Goal: Task Accomplishment & Management: Use online tool/utility

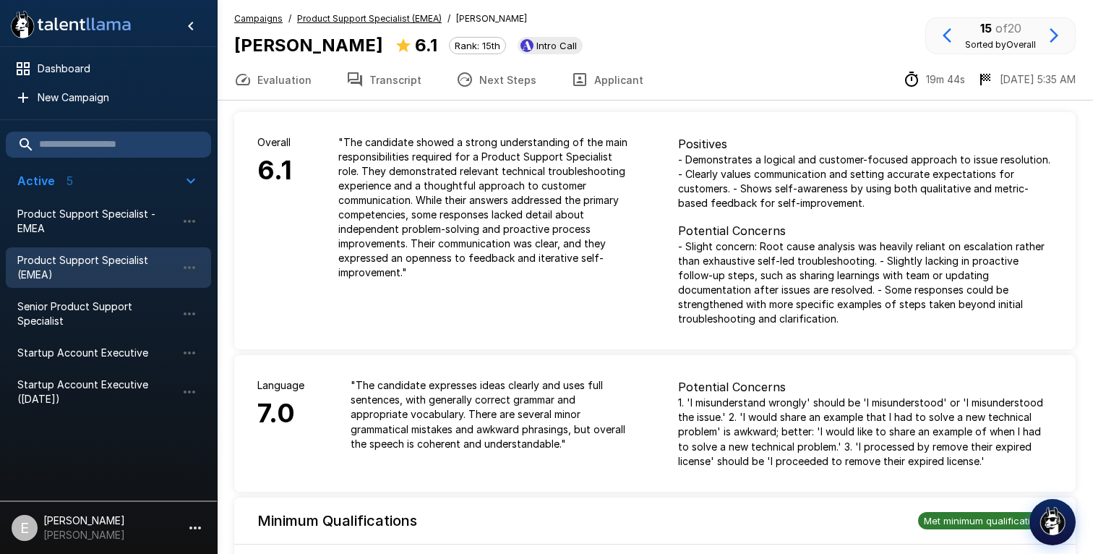
drag, startPoint x: 473, startPoint y: 173, endPoint x: 479, endPoint y: 207, distance: 33.9
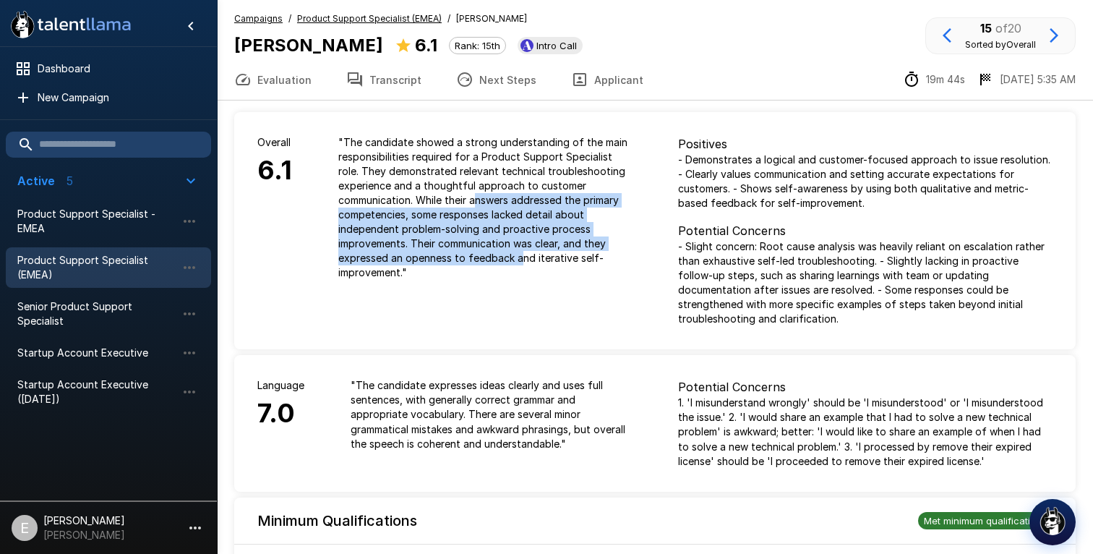
drag, startPoint x: 478, startPoint y: 195, endPoint x: 518, endPoint y: 258, distance: 74.4
click at [518, 258] on p "" The candidate showed a strong understanding of the main responsibilities requ…" at bounding box center [484, 207] width 293 height 145
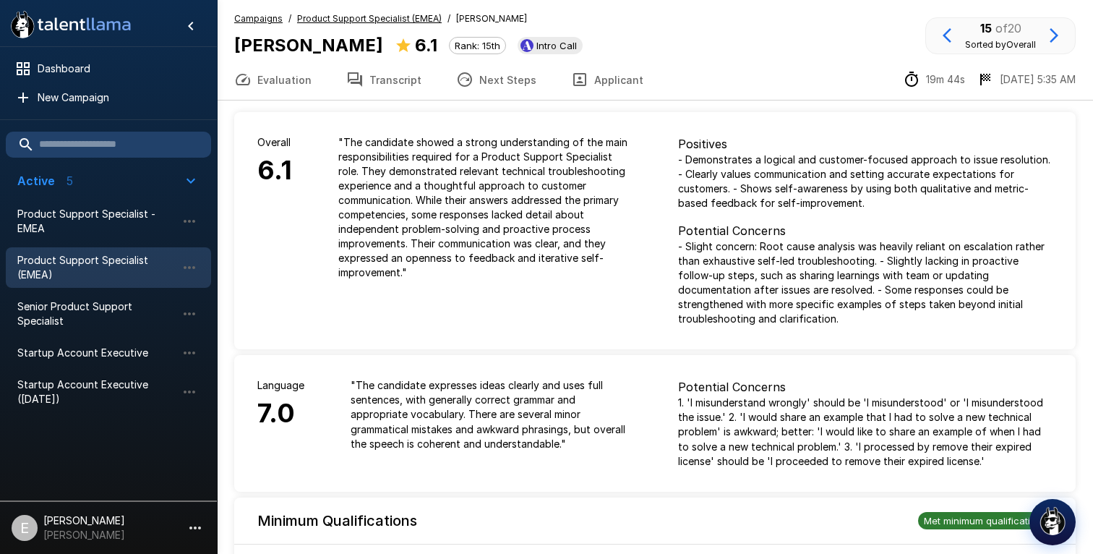
click at [518, 258] on p "" The candidate showed a strong understanding of the main responsibilities requ…" at bounding box center [484, 207] width 293 height 145
click at [369, 77] on button "Transcript" at bounding box center [384, 79] width 110 height 40
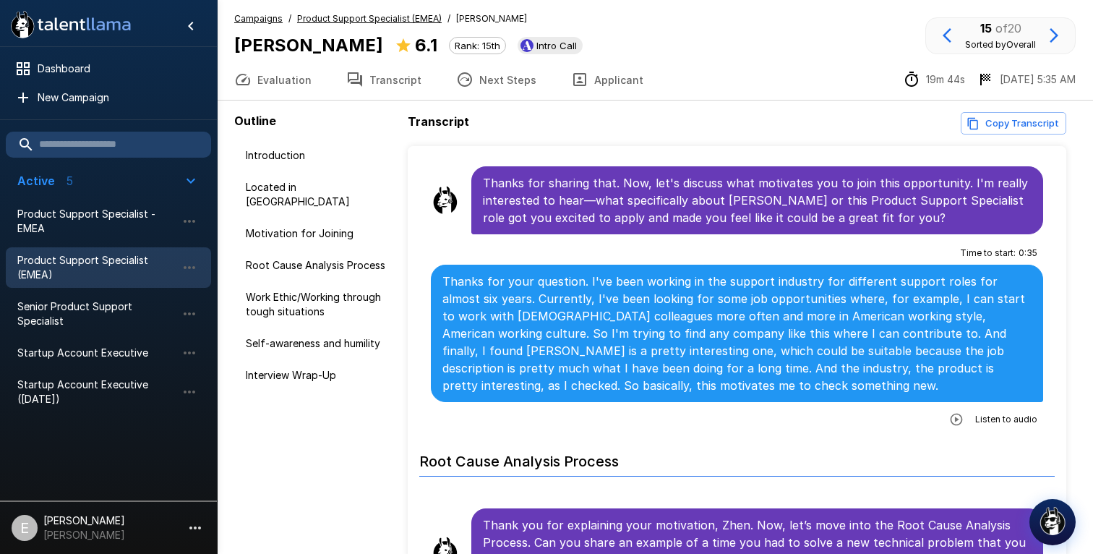
scroll to position [565, 0]
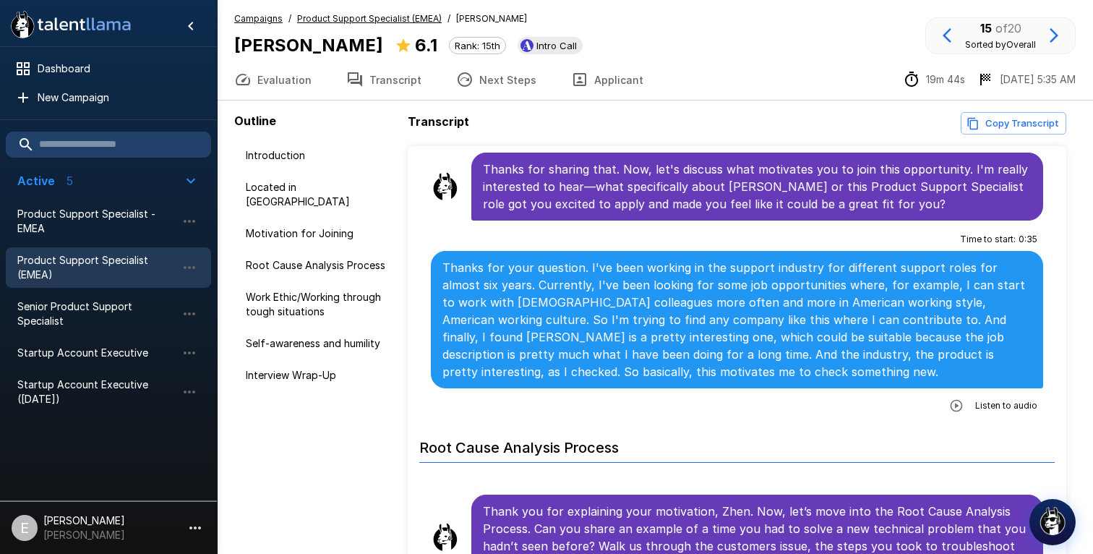
click at [959, 411] on icon "button" at bounding box center [956, 406] width 12 height 12
click at [896, 406] on icon "button" at bounding box center [897, 407] width 14 height 14
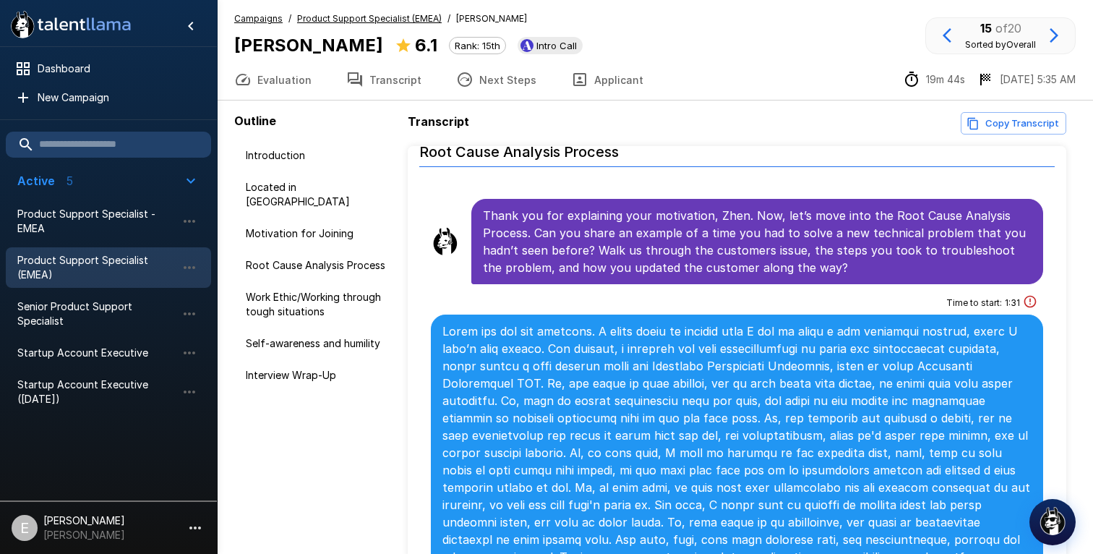
scroll to position [862, 0]
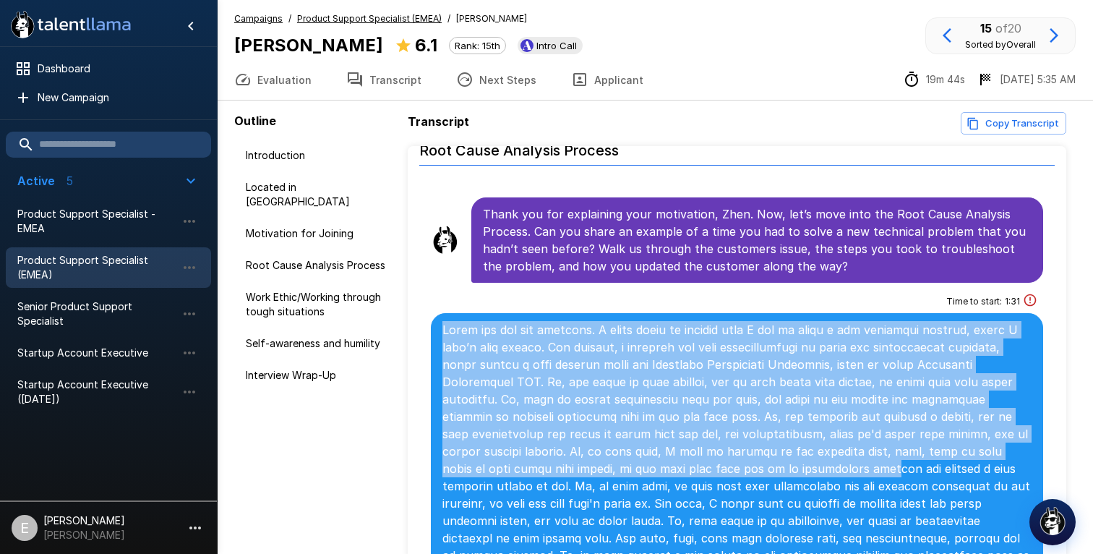
drag, startPoint x: 657, startPoint y: 320, endPoint x: 686, endPoint y: 474, distance: 156.7
click at [686, 474] on div at bounding box center [737, 503] width 612 height 380
click at [686, 474] on p at bounding box center [736, 503] width 589 height 364
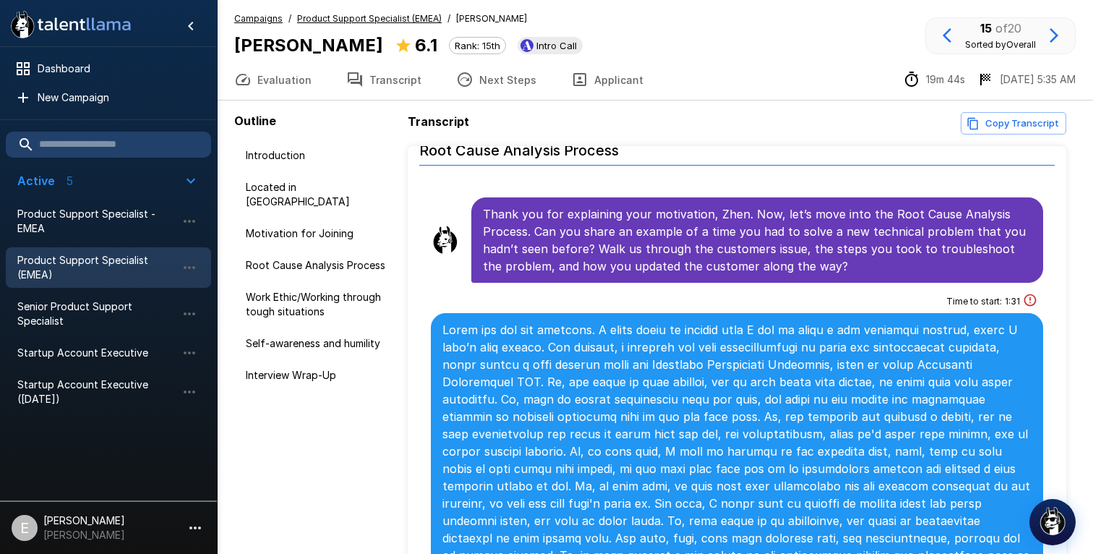
drag, startPoint x: 658, startPoint y: 338, endPoint x: 687, endPoint y: 468, distance: 132.6
click at [687, 469] on p at bounding box center [736, 503] width 589 height 364
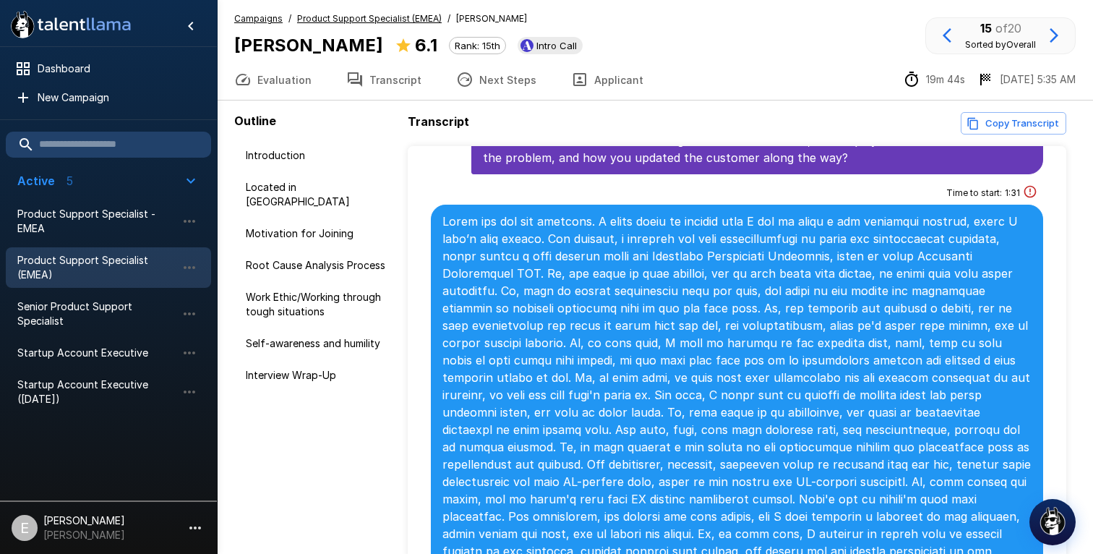
scroll to position [976, 0]
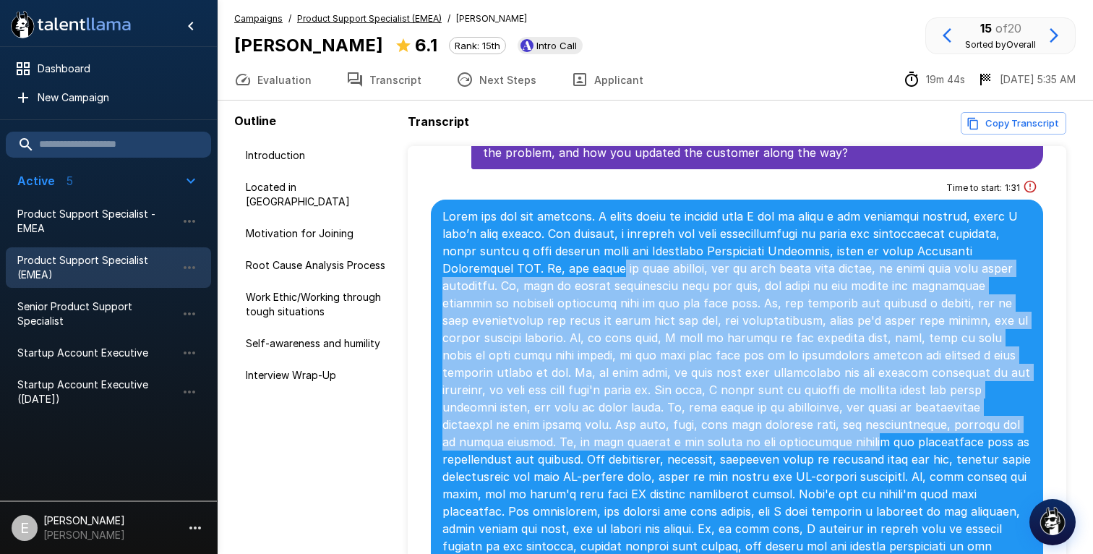
drag, startPoint x: 537, startPoint y: 268, endPoint x: 566, endPoint y: 439, distance: 173.7
click at [566, 439] on p at bounding box center [736, 389] width 589 height 364
click at [588, 405] on p at bounding box center [736, 389] width 589 height 364
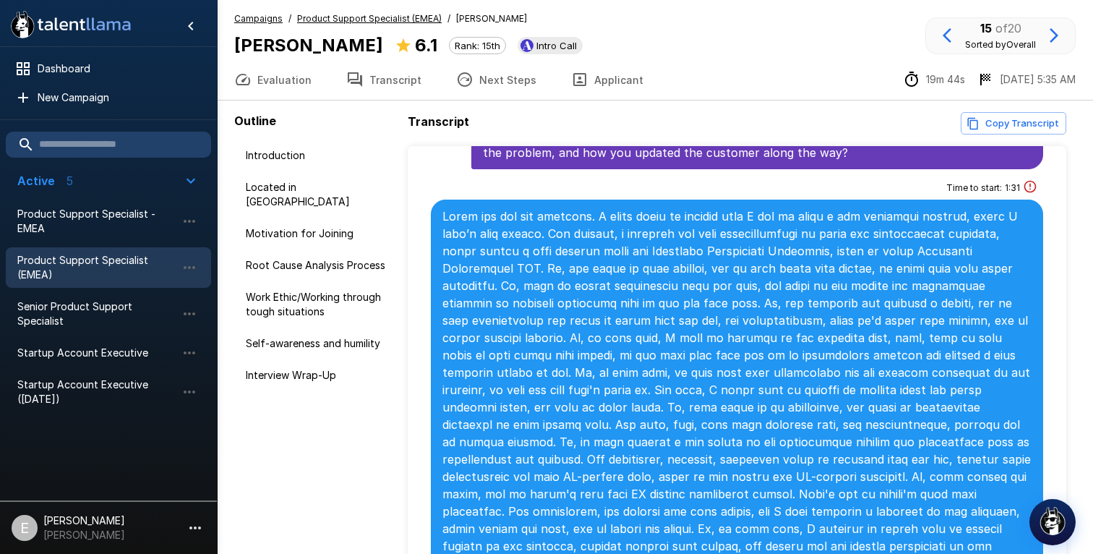
drag, startPoint x: 611, startPoint y: 386, endPoint x: 622, endPoint y: 458, distance: 72.5
click at [622, 458] on p at bounding box center [736, 389] width 589 height 364
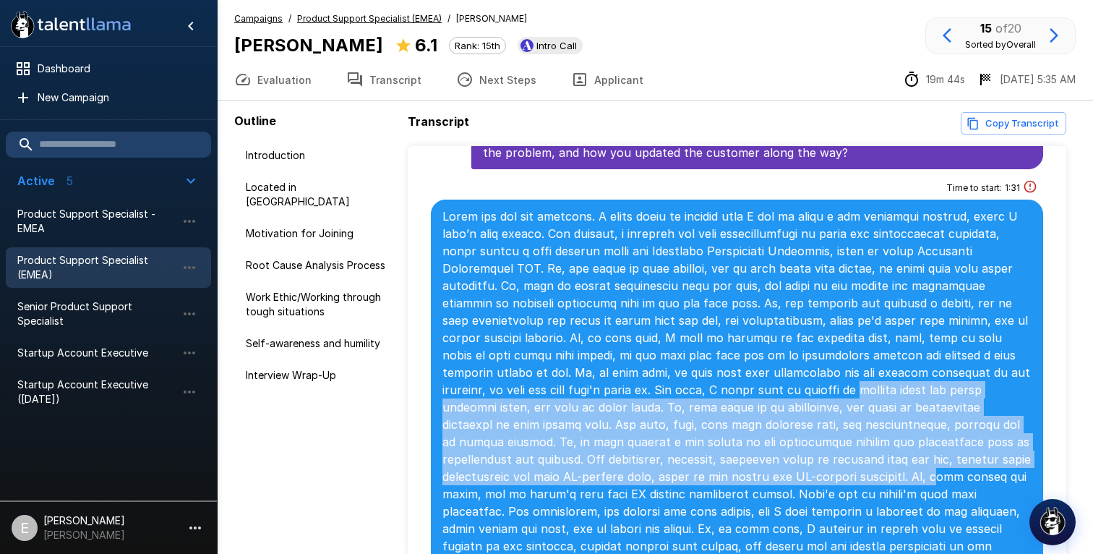
drag, startPoint x: 651, startPoint y: 387, endPoint x: 651, endPoint y: 479, distance: 91.1
click at [651, 479] on p at bounding box center [736, 389] width 589 height 364
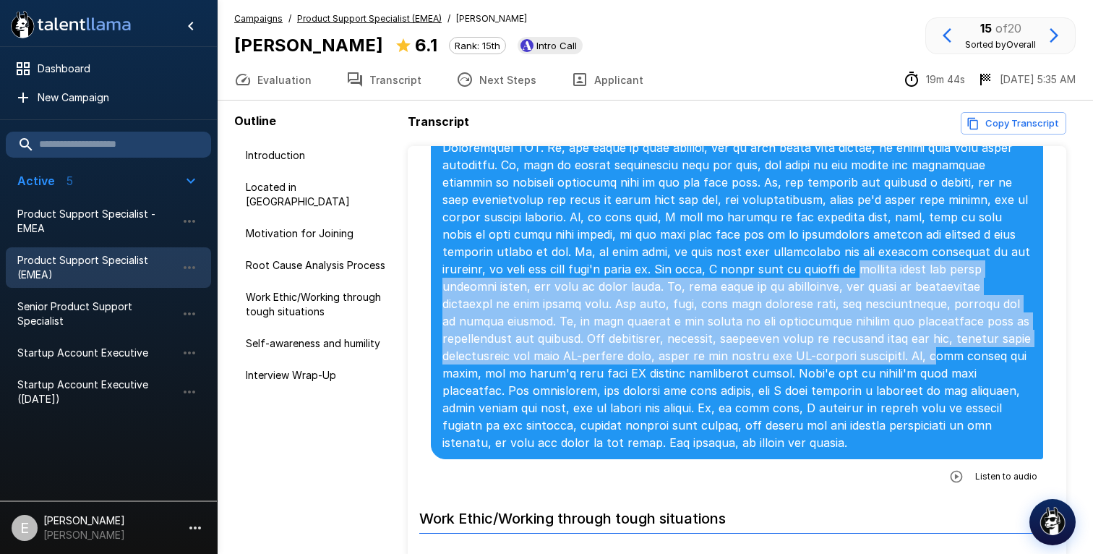
scroll to position [1098, 0]
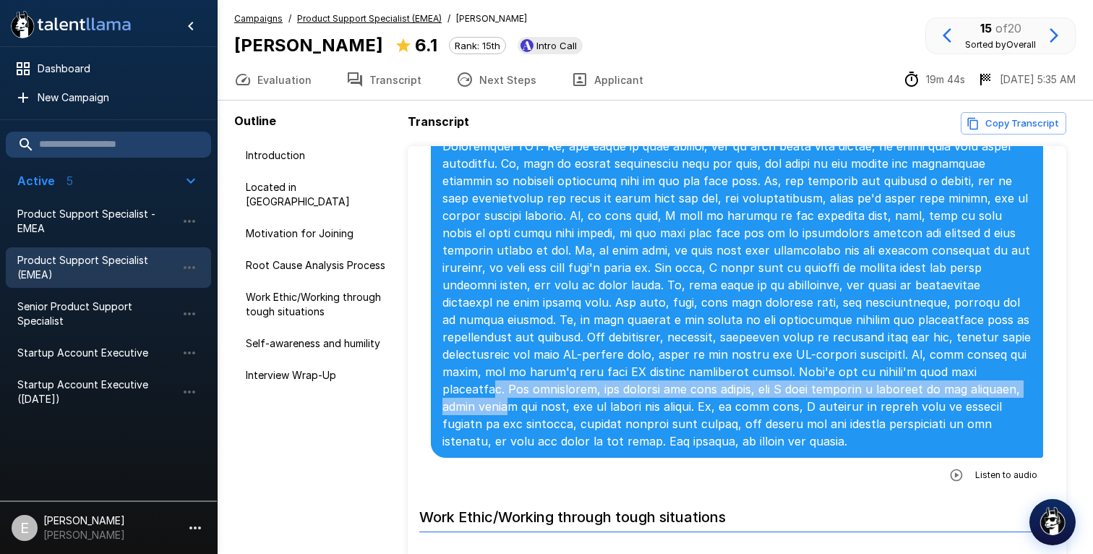
drag, startPoint x: 705, startPoint y: 369, endPoint x: 709, endPoint y: 395, distance: 25.7
click at [709, 395] on p at bounding box center [736, 267] width 589 height 364
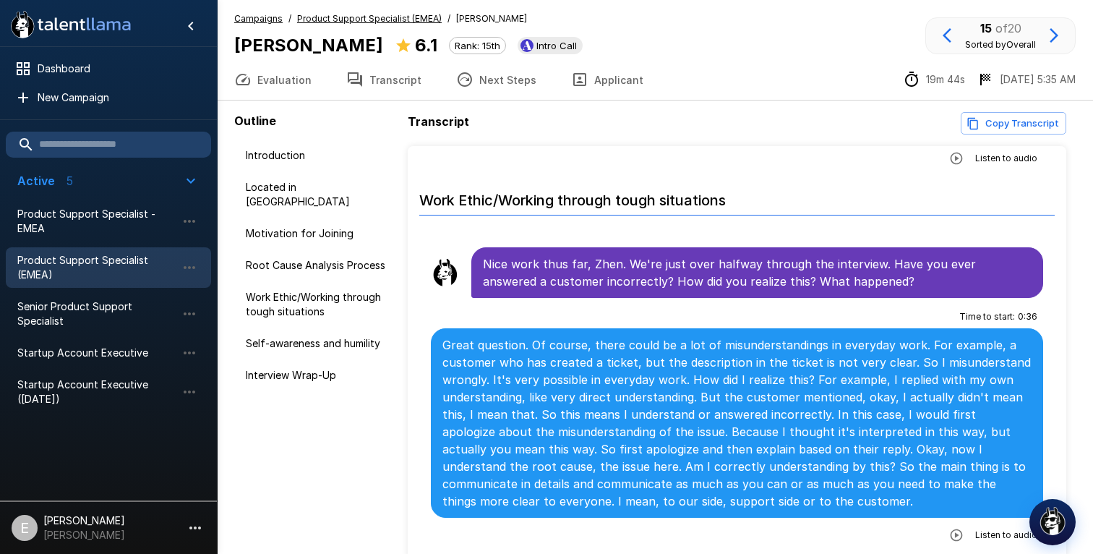
scroll to position [1410, 0]
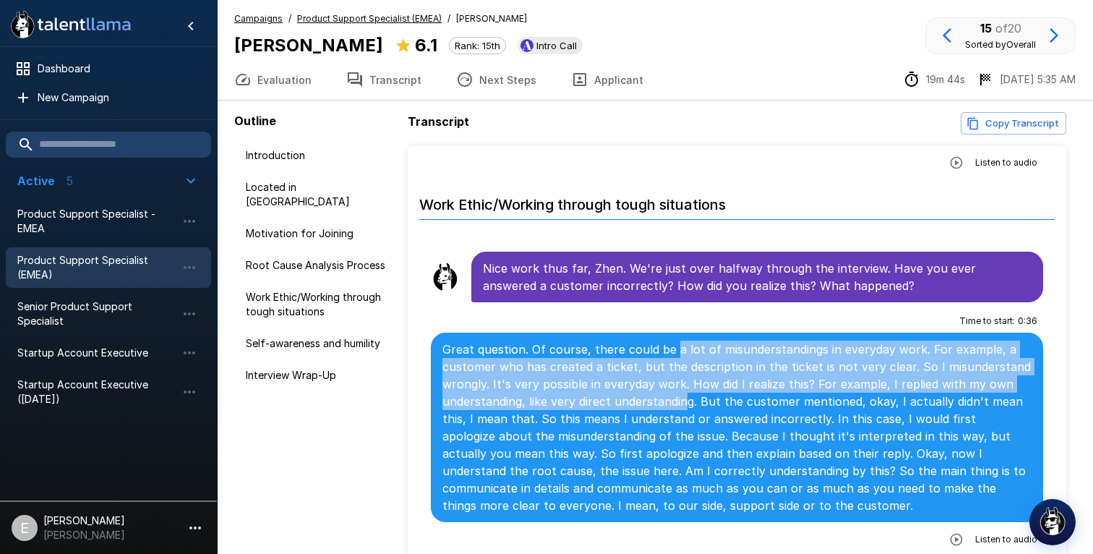
drag, startPoint x: 672, startPoint y: 339, endPoint x: 680, endPoint y: 387, distance: 48.4
click at [680, 387] on p "Great question. Of course, there could be a lot of misunderstandings in everyda…" at bounding box center [736, 426] width 589 height 173
